Goal: Information Seeking & Learning: Learn about a topic

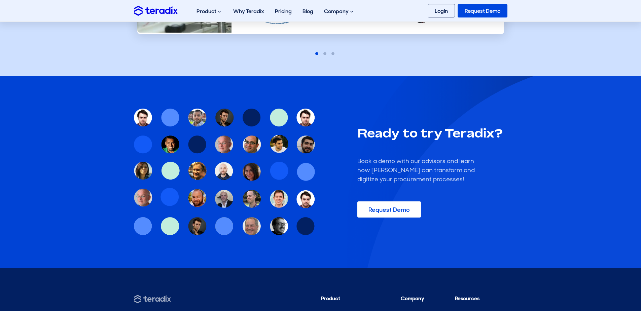
scroll to position [538, 0]
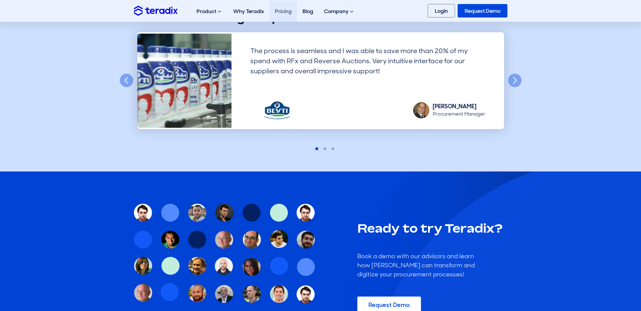
click at [286, 11] on link "Pricing" at bounding box center [283, 11] width 28 height 21
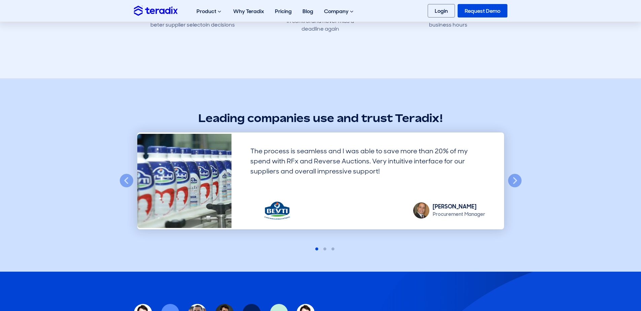
scroll to position [336, 0]
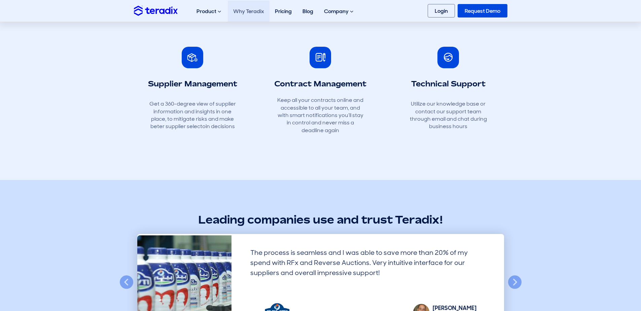
click at [245, 10] on link "Why Teradix" at bounding box center [249, 11] width 42 height 21
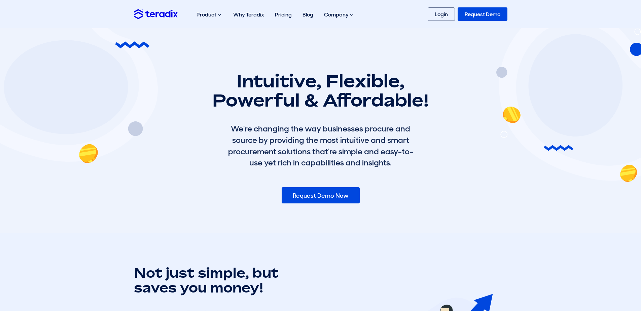
click at [490, 16] on link "Request Demo" at bounding box center [483, 13] width 50 height 13
click at [291, 20] on link "Pricing" at bounding box center [283, 14] width 28 height 21
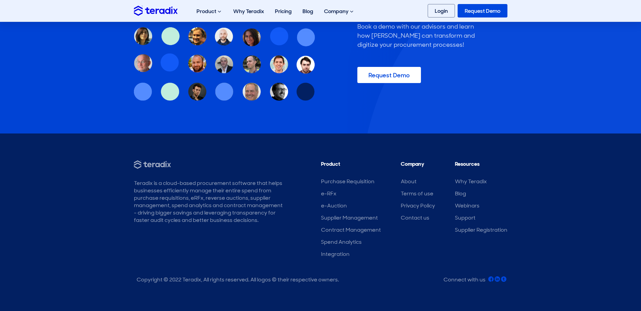
scroll to position [770, 0]
